Goal: Task Accomplishment & Management: Use online tool/utility

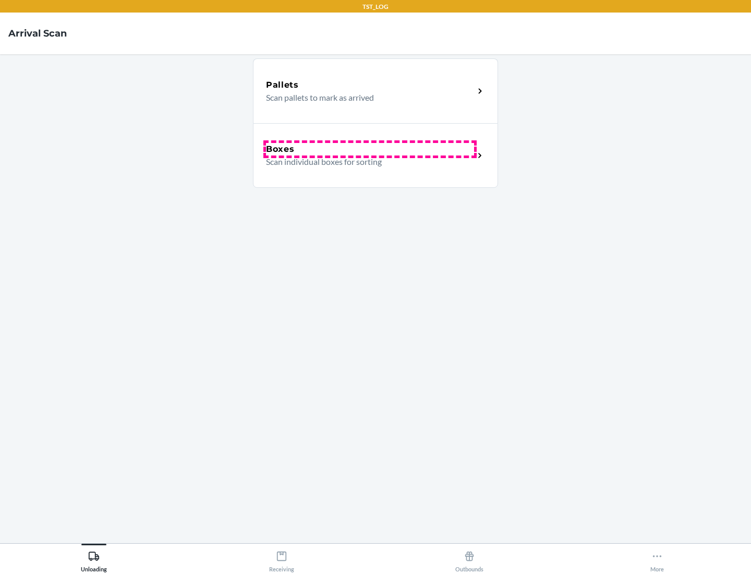
click at [370, 149] on div "Boxes" at bounding box center [370, 149] width 208 height 13
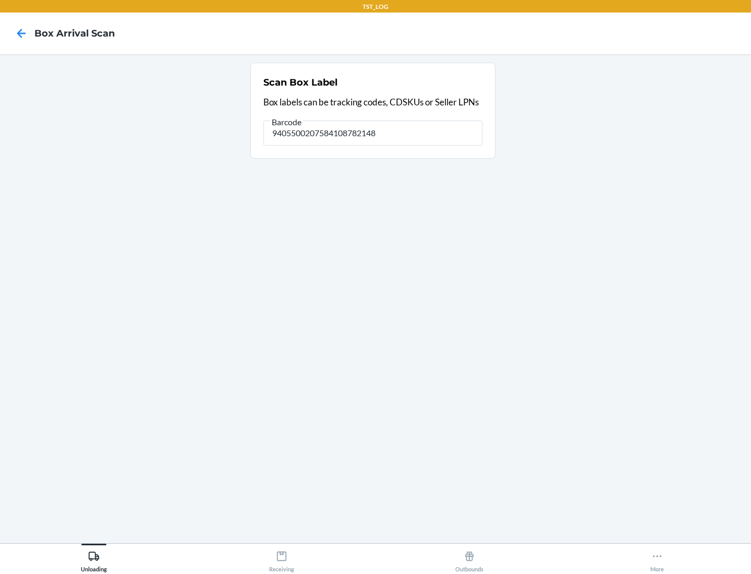
type input "9405500207584108782148"
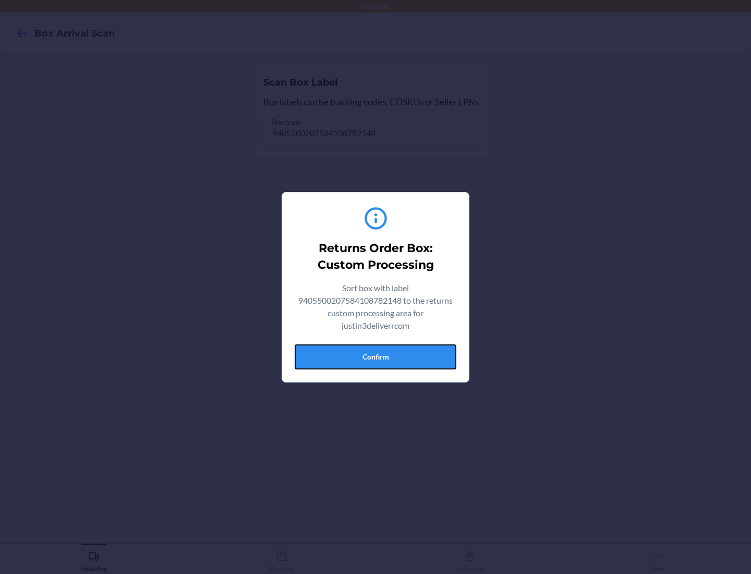
click at [375, 356] on button "Confirm" at bounding box center [376, 356] width 162 height 25
